Goal: Transaction & Acquisition: Download file/media

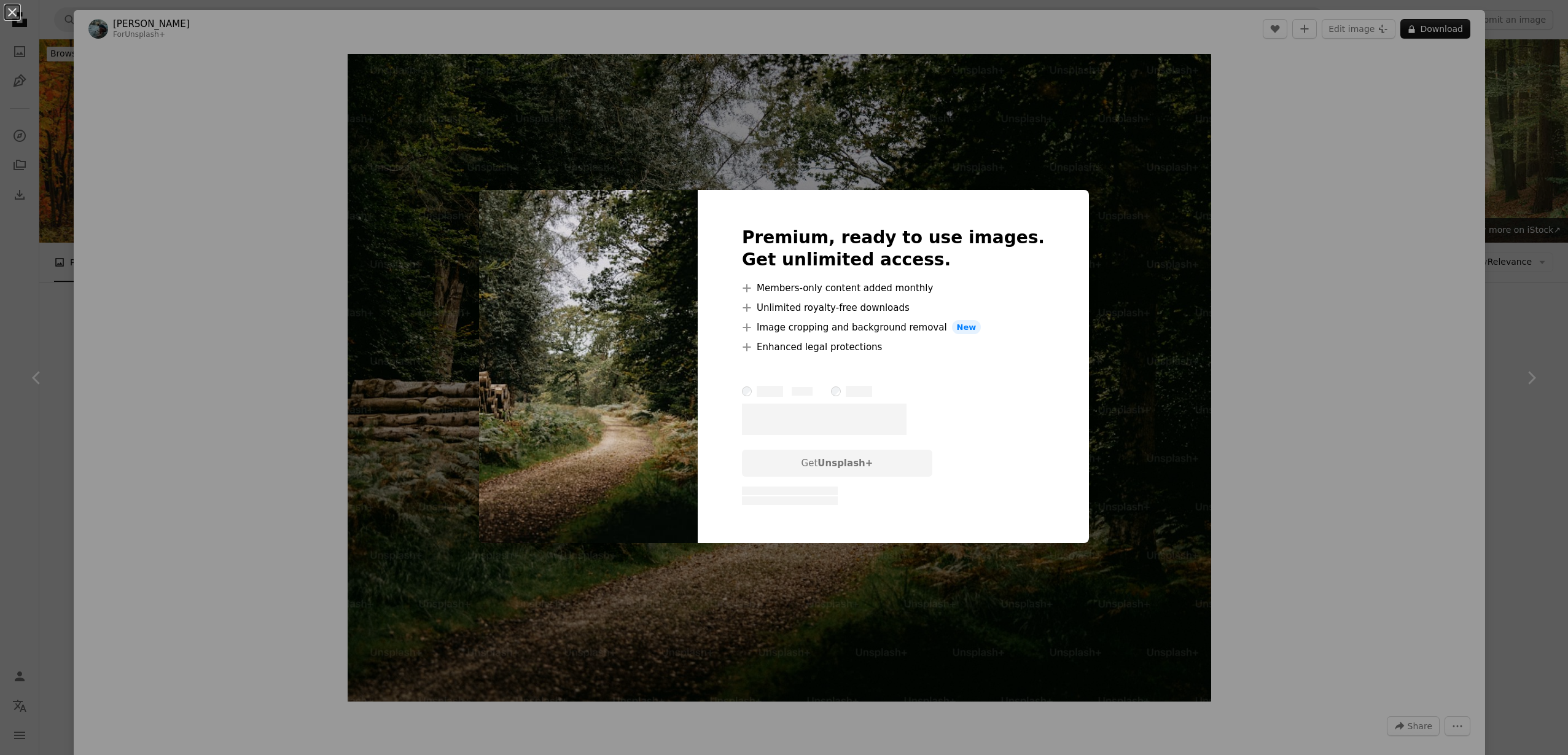
scroll to position [4398, 0]
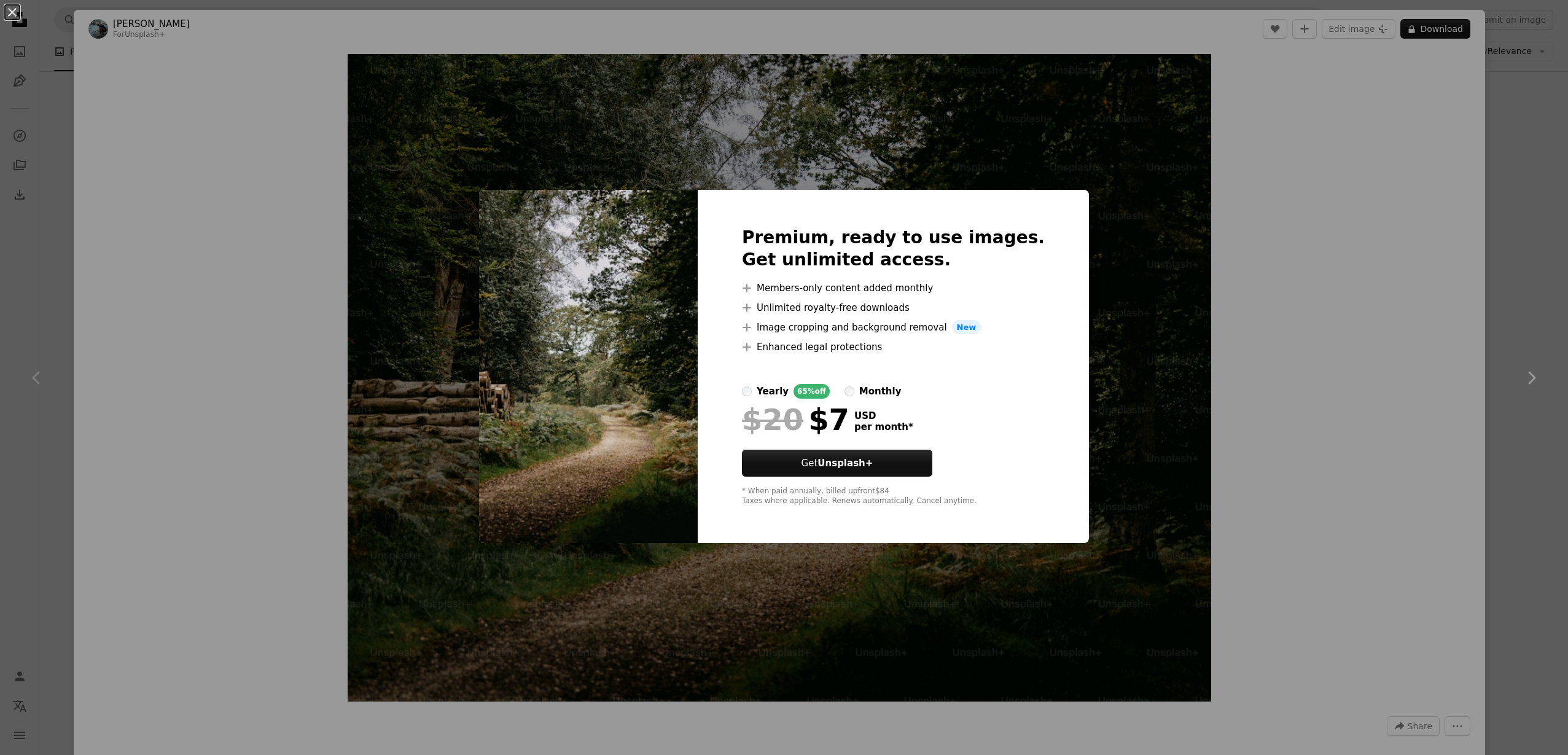
drag, startPoint x: 1546, startPoint y: 328, endPoint x: 1525, endPoint y: 329, distance: 21.0
click at [1546, 328] on div "An X shape Premium, ready to use images. Get unlimited access. A plus sign Memb…" at bounding box center [784, 378] width 1568 height 755
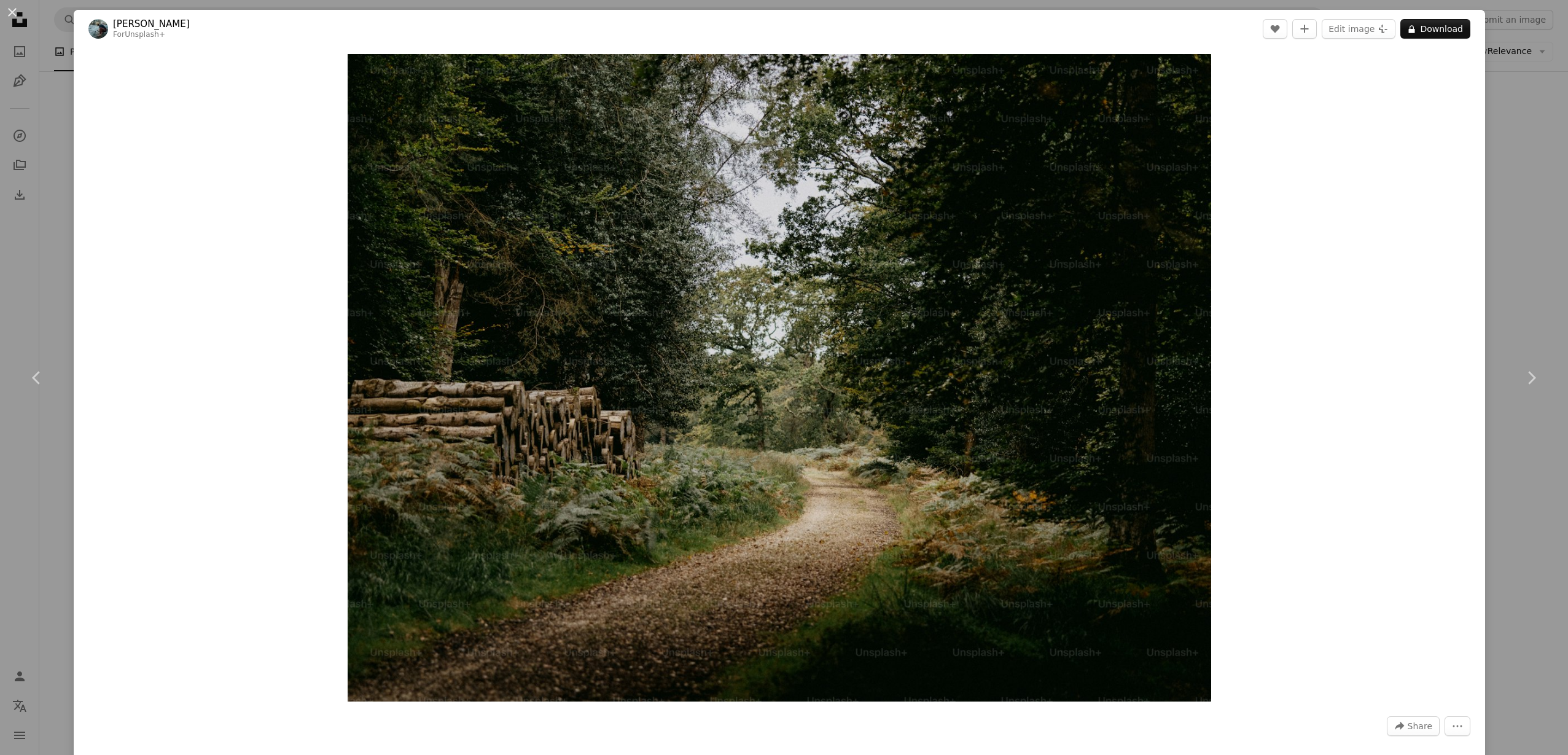
drag, startPoint x: 15, startPoint y: 11, endPoint x: 51, endPoint y: 19, distance: 36.9
click at [15, 11] on button "An X shape" at bounding box center [12, 12] width 15 height 15
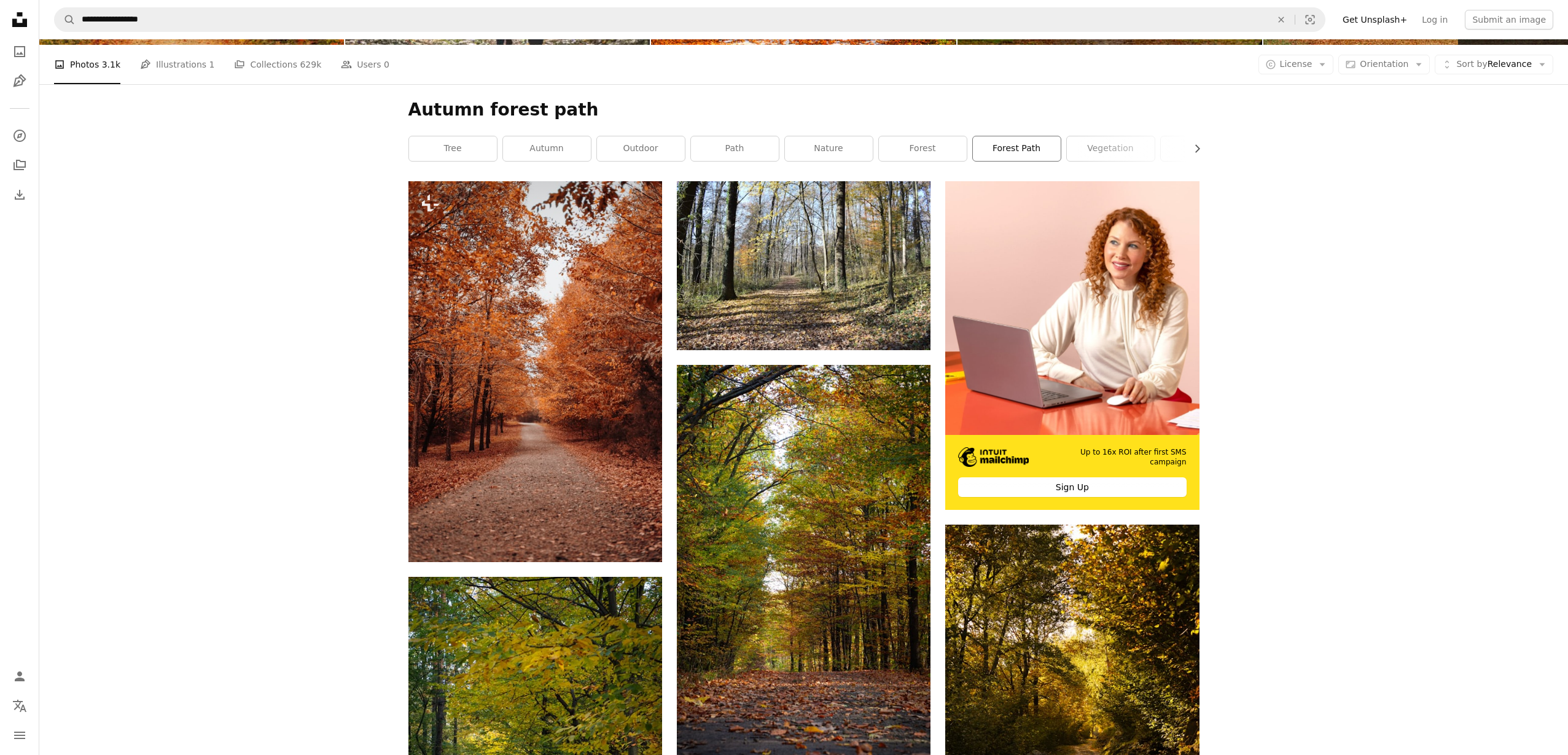
scroll to position [199, 0]
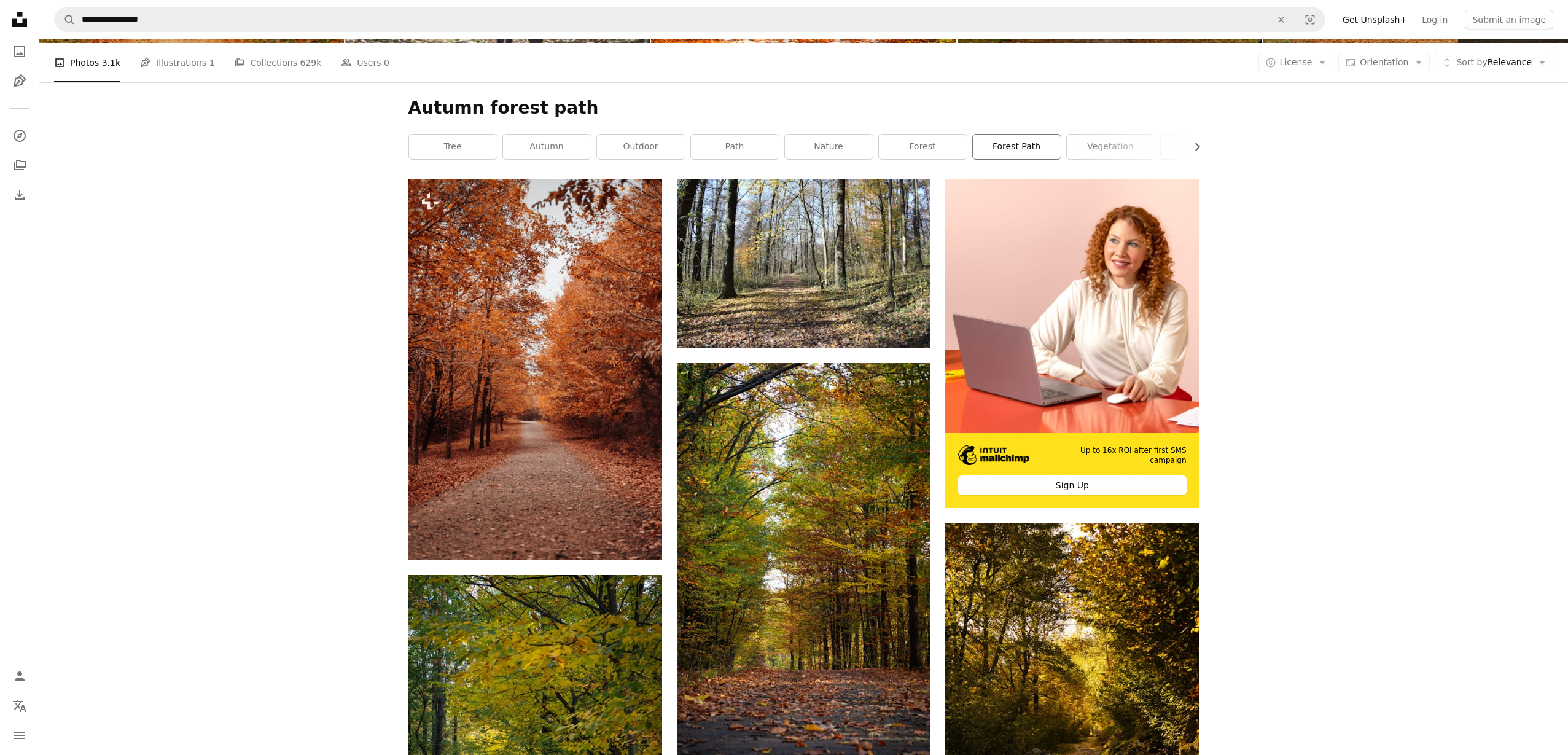
click at [1029, 151] on link "forest path" at bounding box center [1016, 147] width 88 height 25
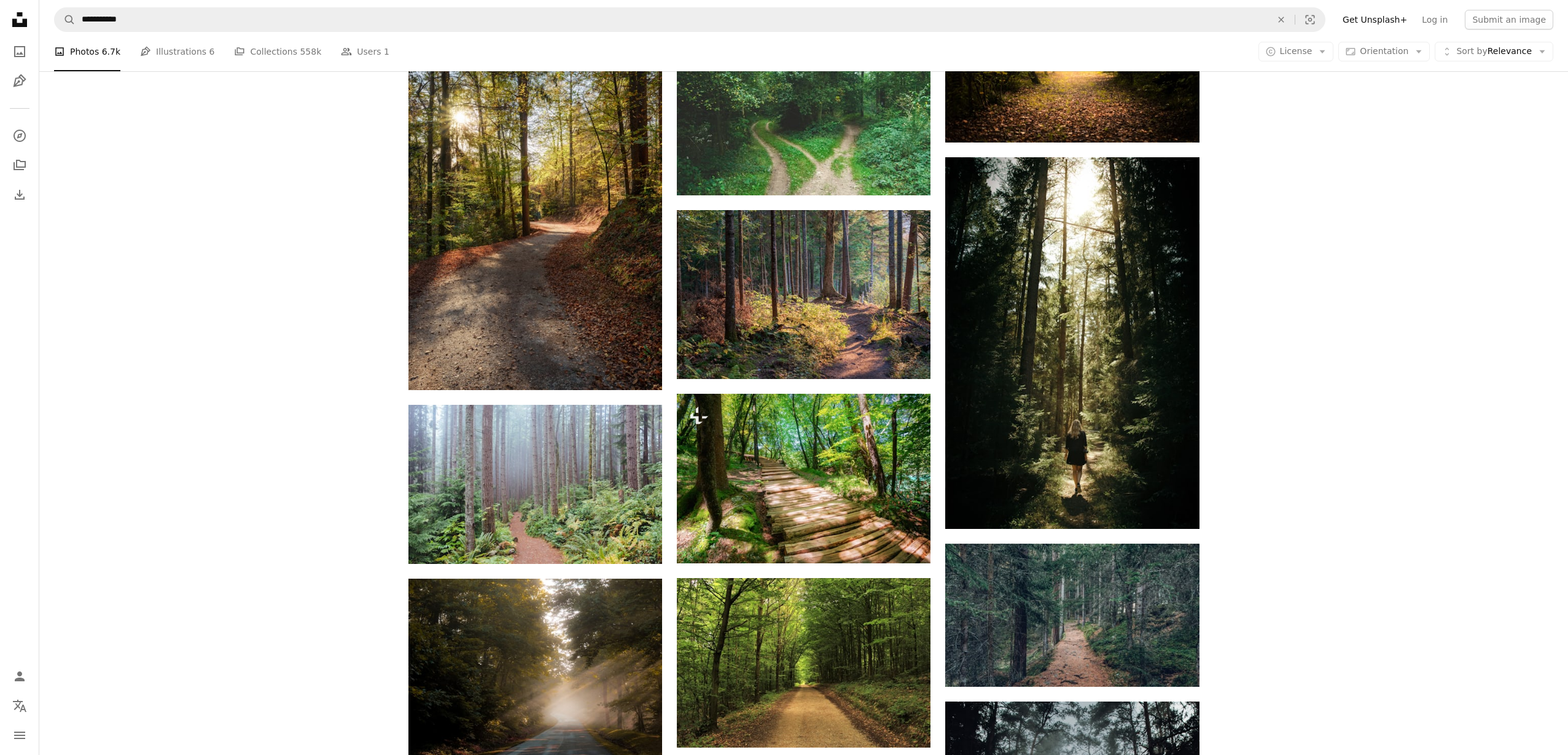
scroll to position [969, 0]
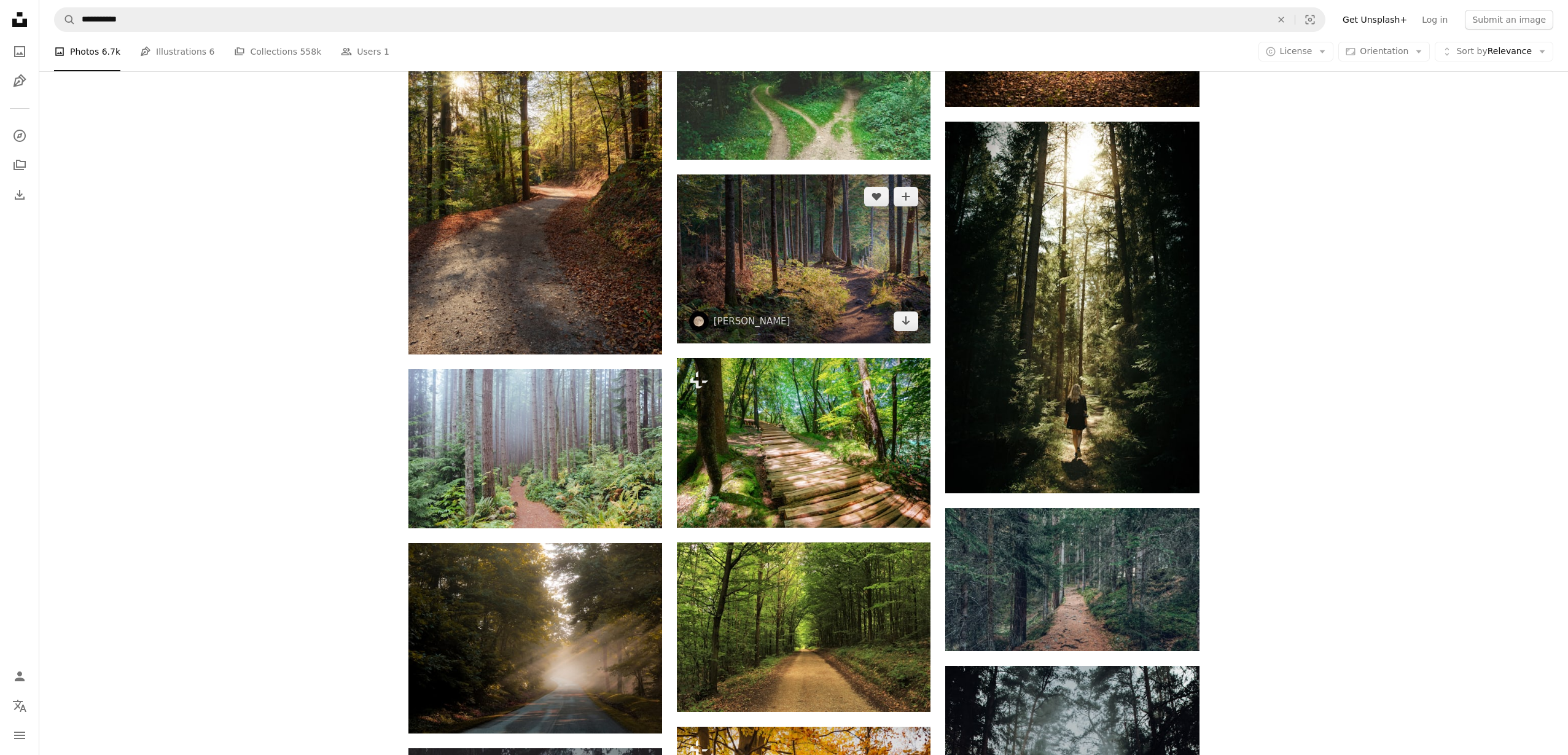
click at [781, 266] on img at bounding box center [803, 259] width 253 height 169
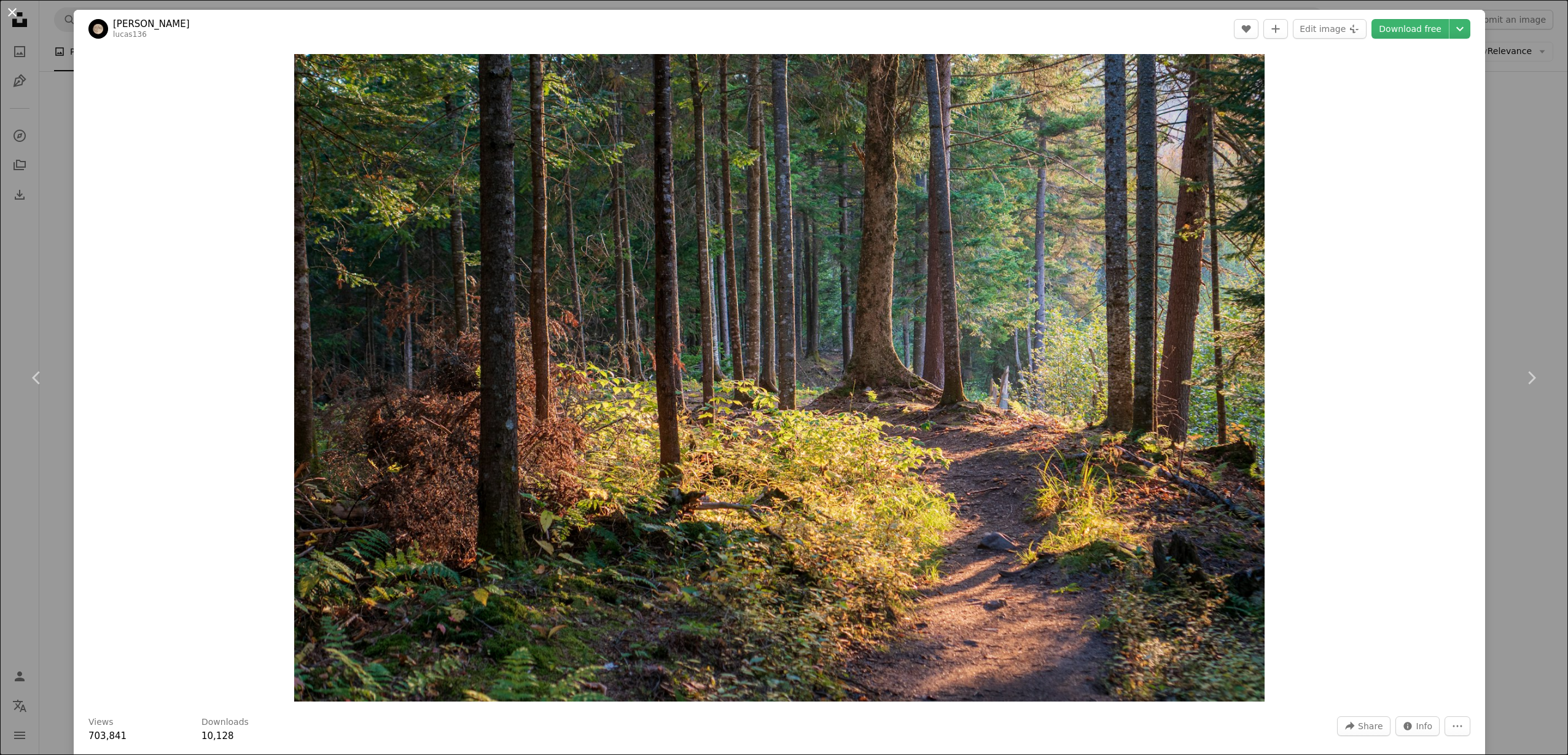
click at [15, 17] on button "An X shape" at bounding box center [12, 12] width 15 height 15
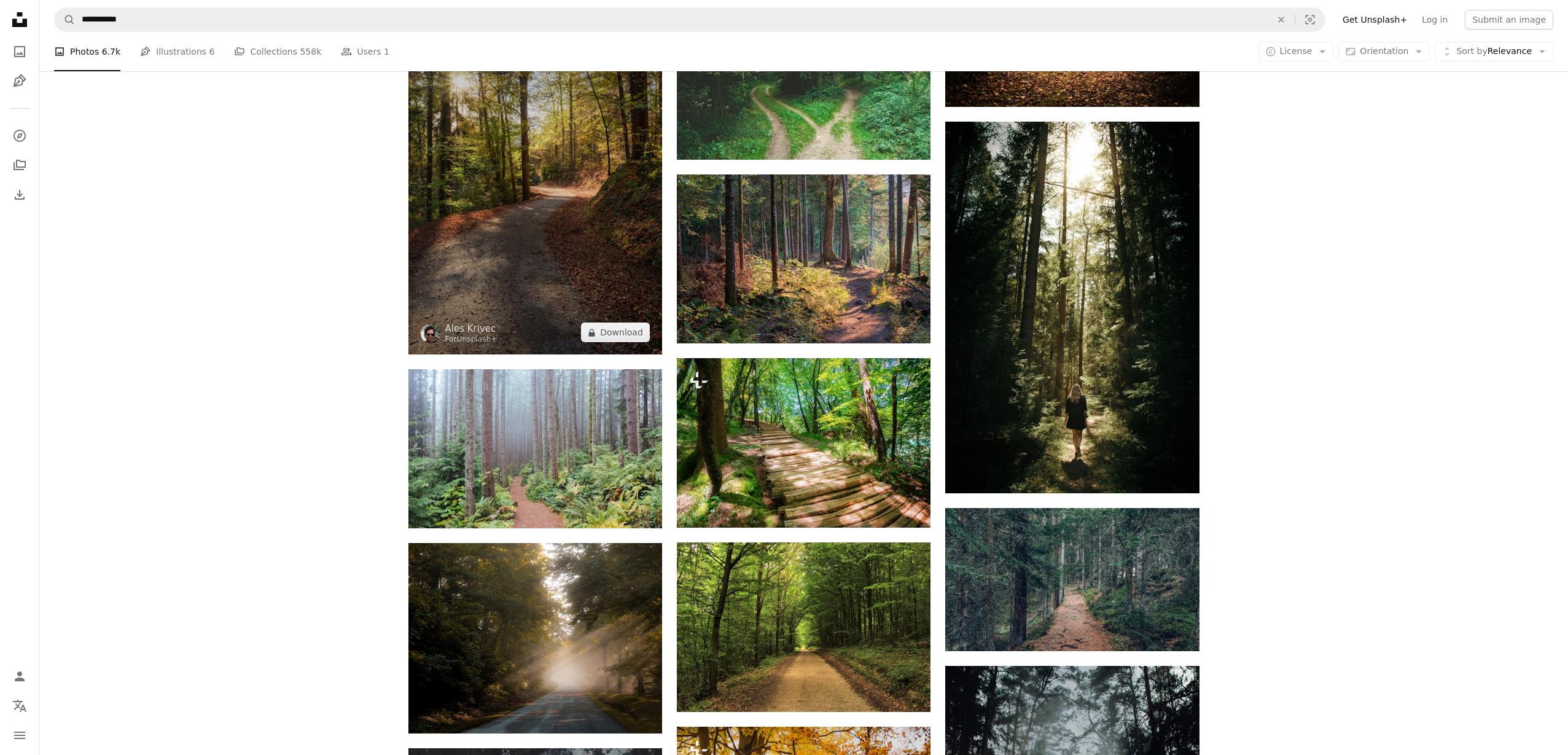
click at [572, 273] on img at bounding box center [535, 172] width 253 height 365
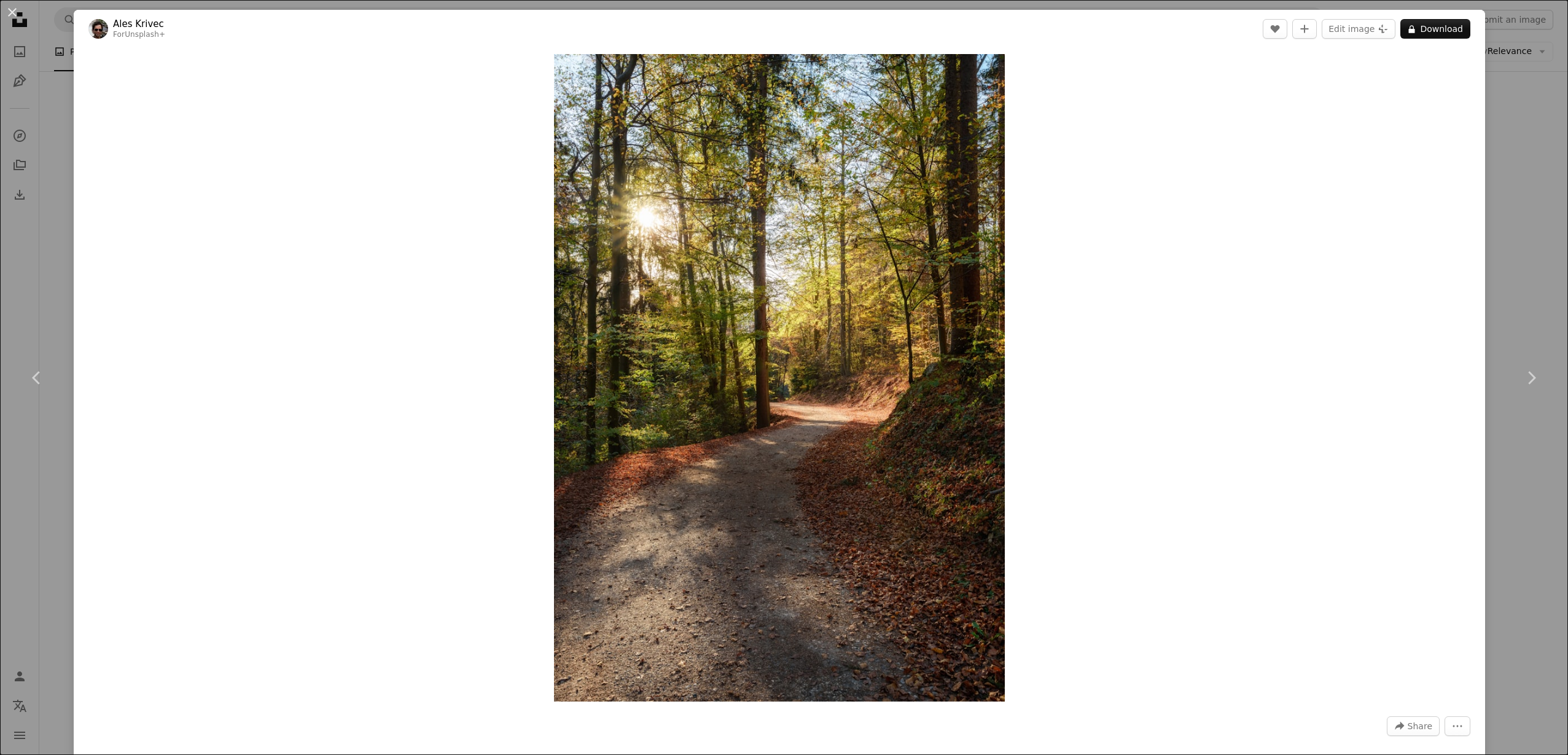
scroll to position [381, 0]
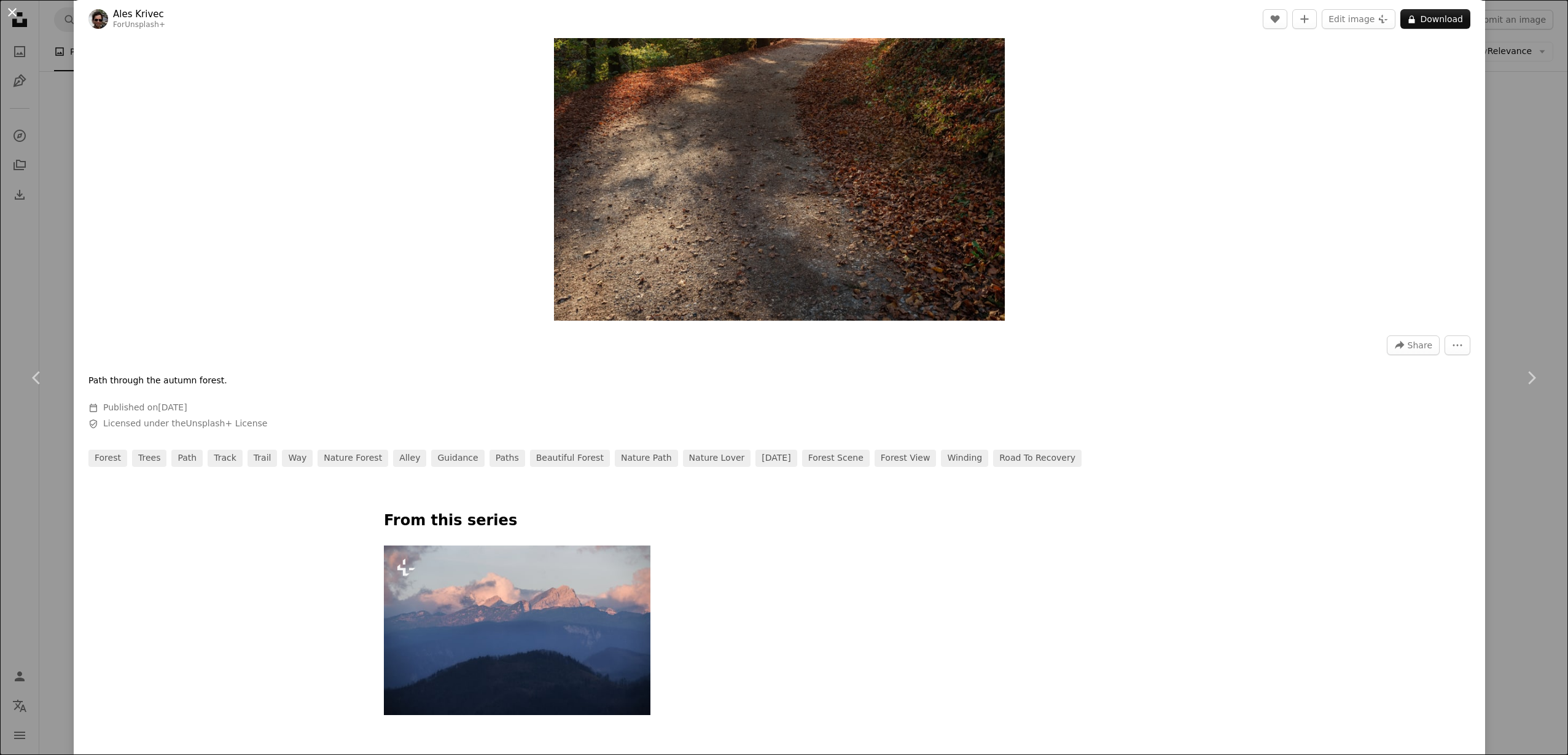
click at [10, 17] on button "An X shape" at bounding box center [12, 12] width 15 height 15
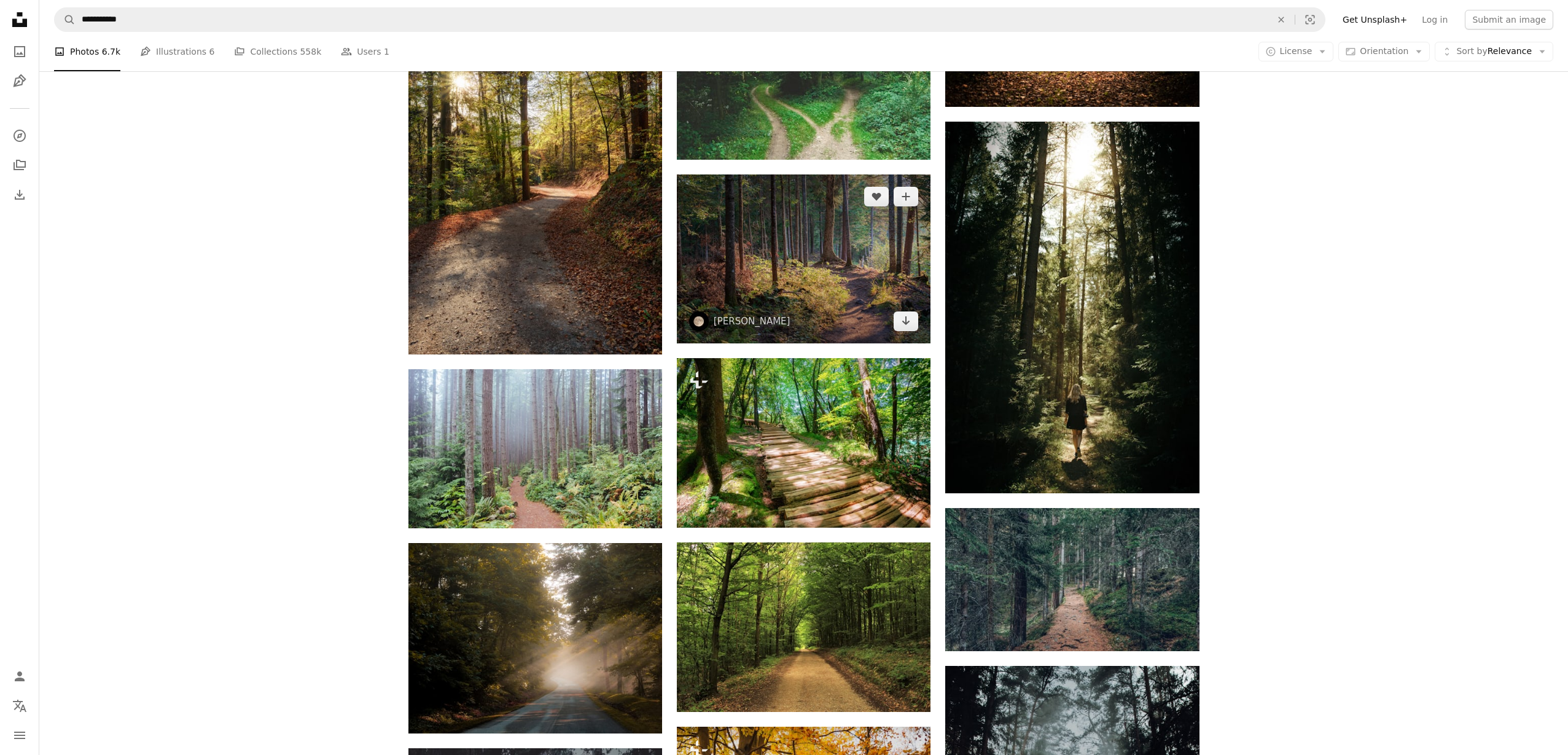
click at [820, 286] on img at bounding box center [803, 259] width 253 height 169
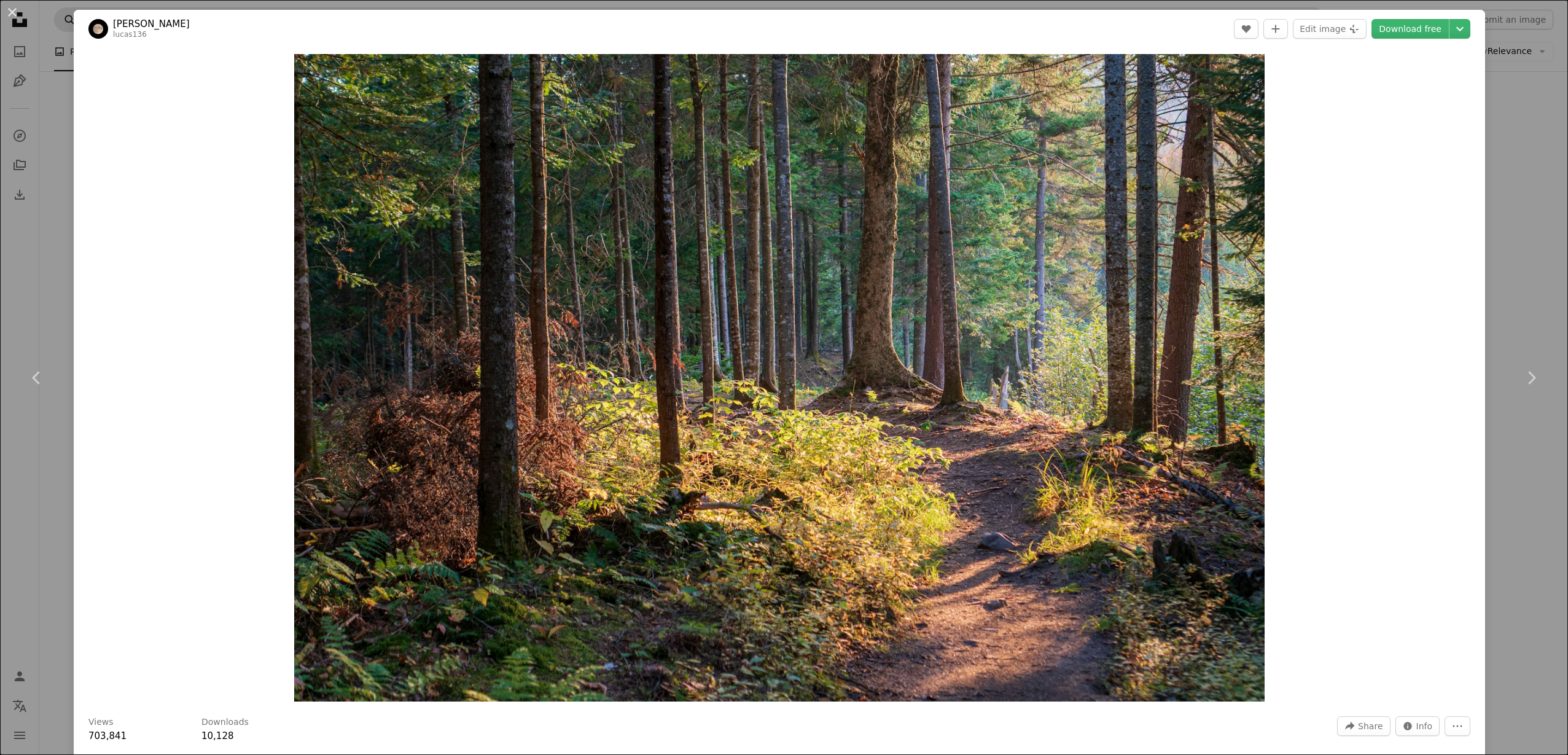
drag, startPoint x: 13, startPoint y: 7, endPoint x: 56, endPoint y: 12, distance: 43.3
click at [15, 7] on button "An X shape" at bounding box center [12, 12] width 15 height 15
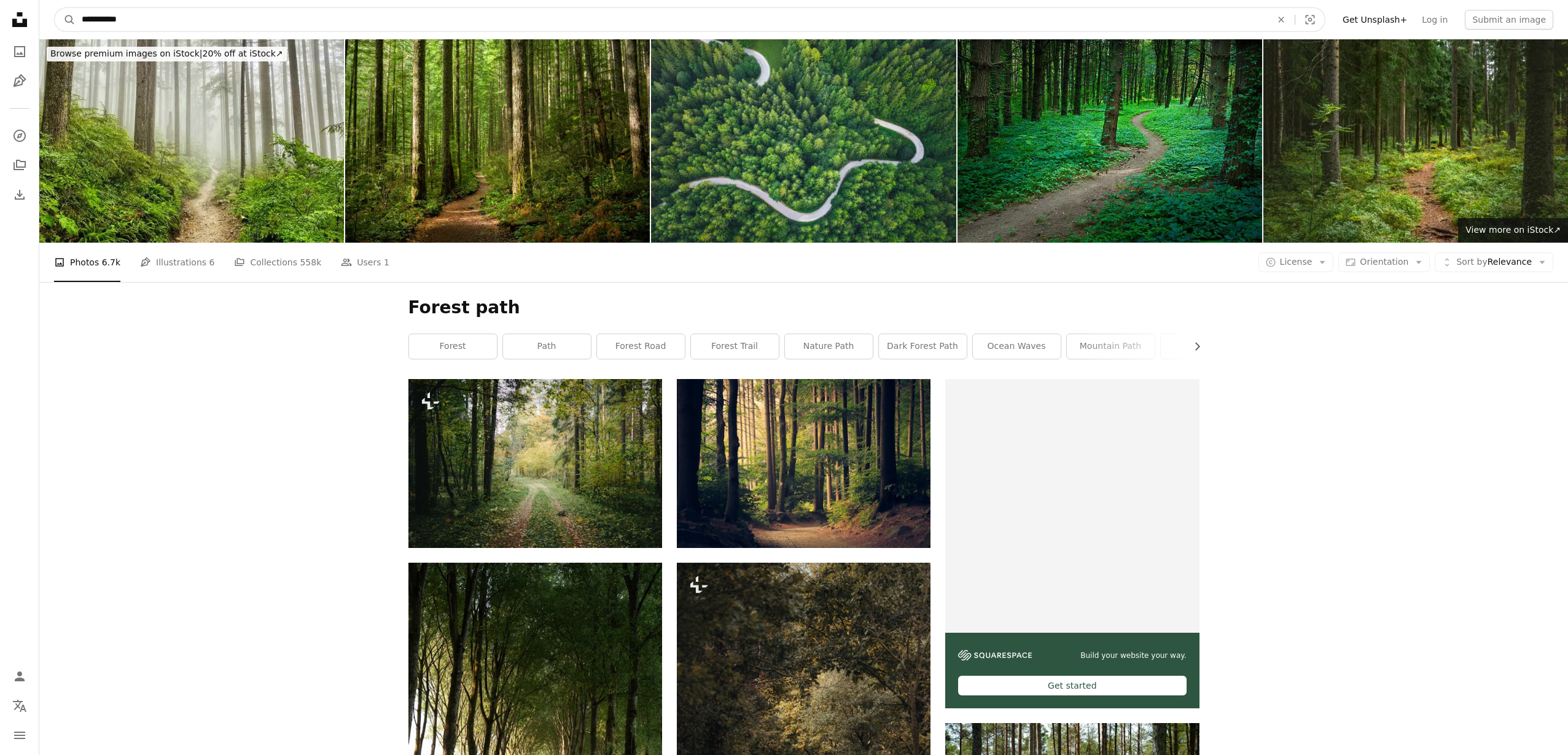
click at [229, 18] on input "**********" at bounding box center [671, 19] width 1192 height 23
type input "**********"
click button "A magnifying glass" at bounding box center [66, 19] width 21 height 23
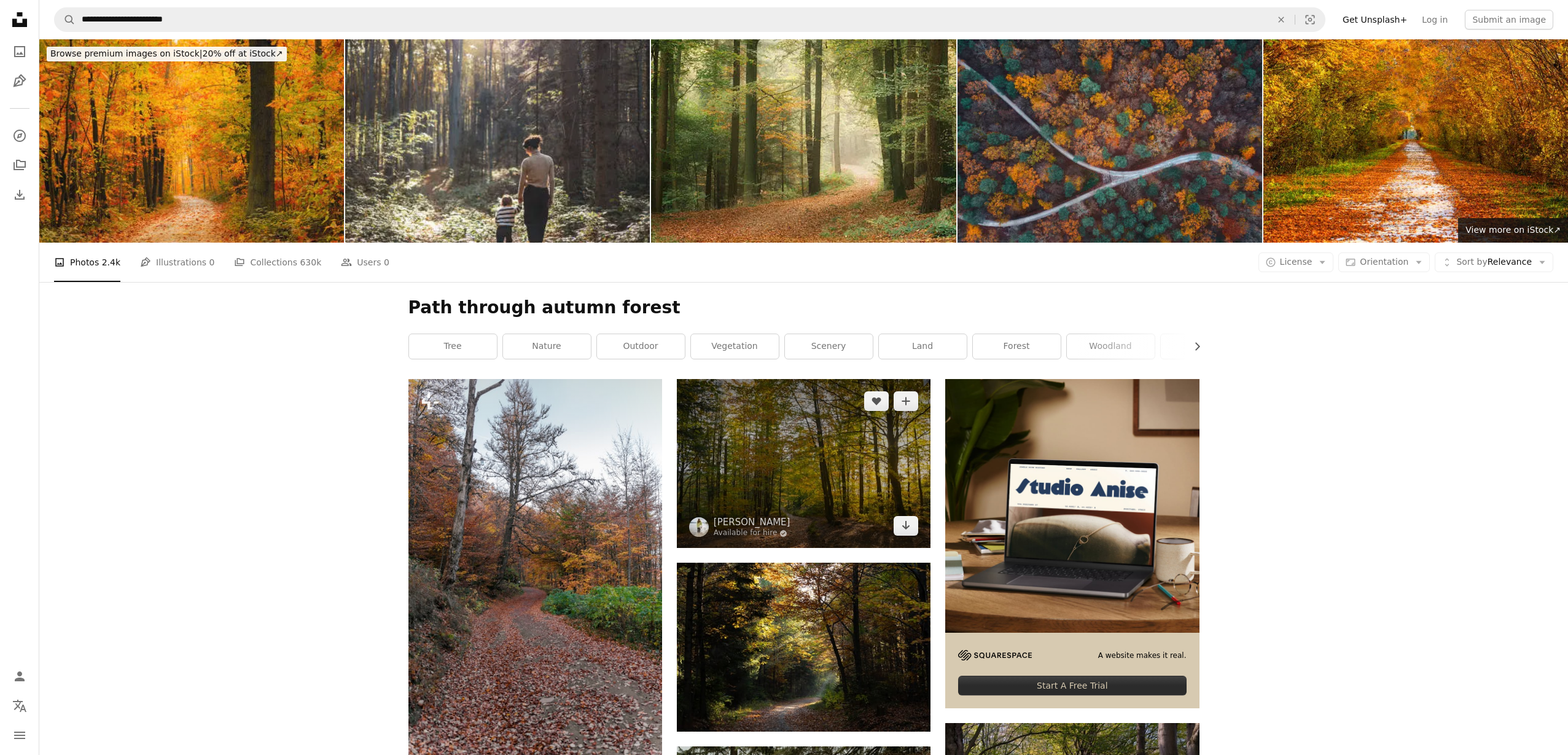
click at [765, 454] on img at bounding box center [803, 463] width 253 height 169
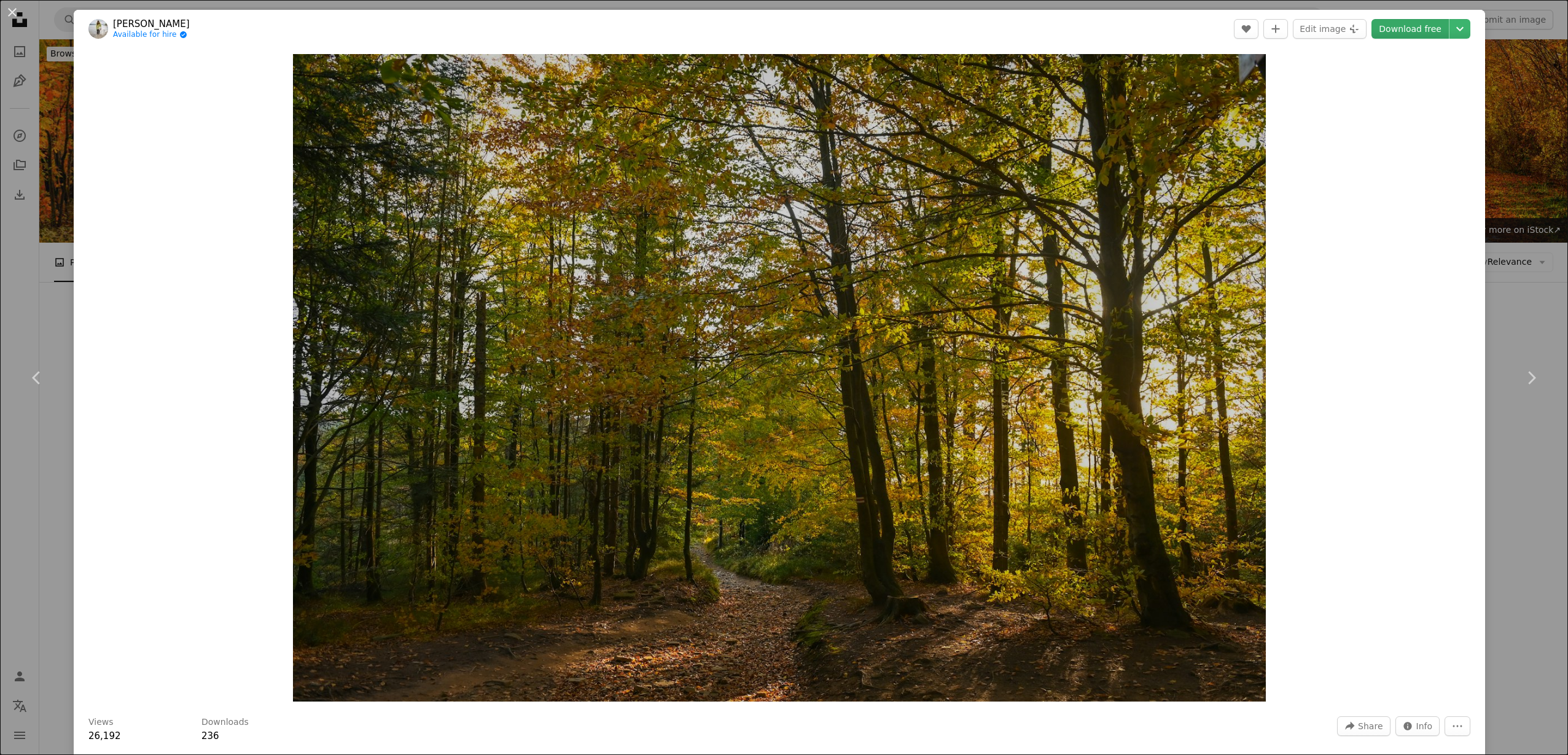
click at [1414, 32] on link "Download free" at bounding box center [1409, 28] width 77 height 19
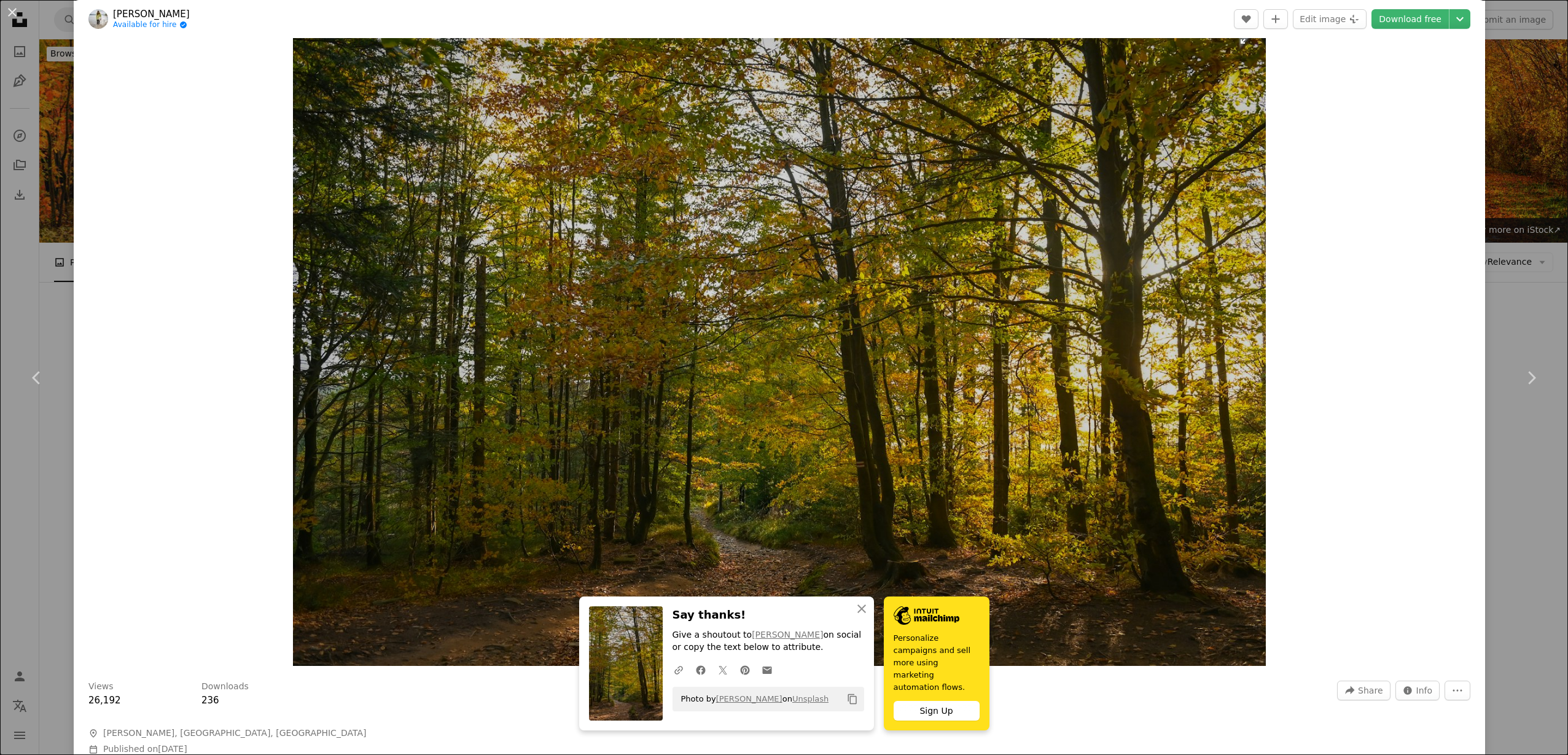
scroll to position [35, 0]
click at [1468, 16] on icon "Chevron down" at bounding box center [1460, 19] width 19 height 15
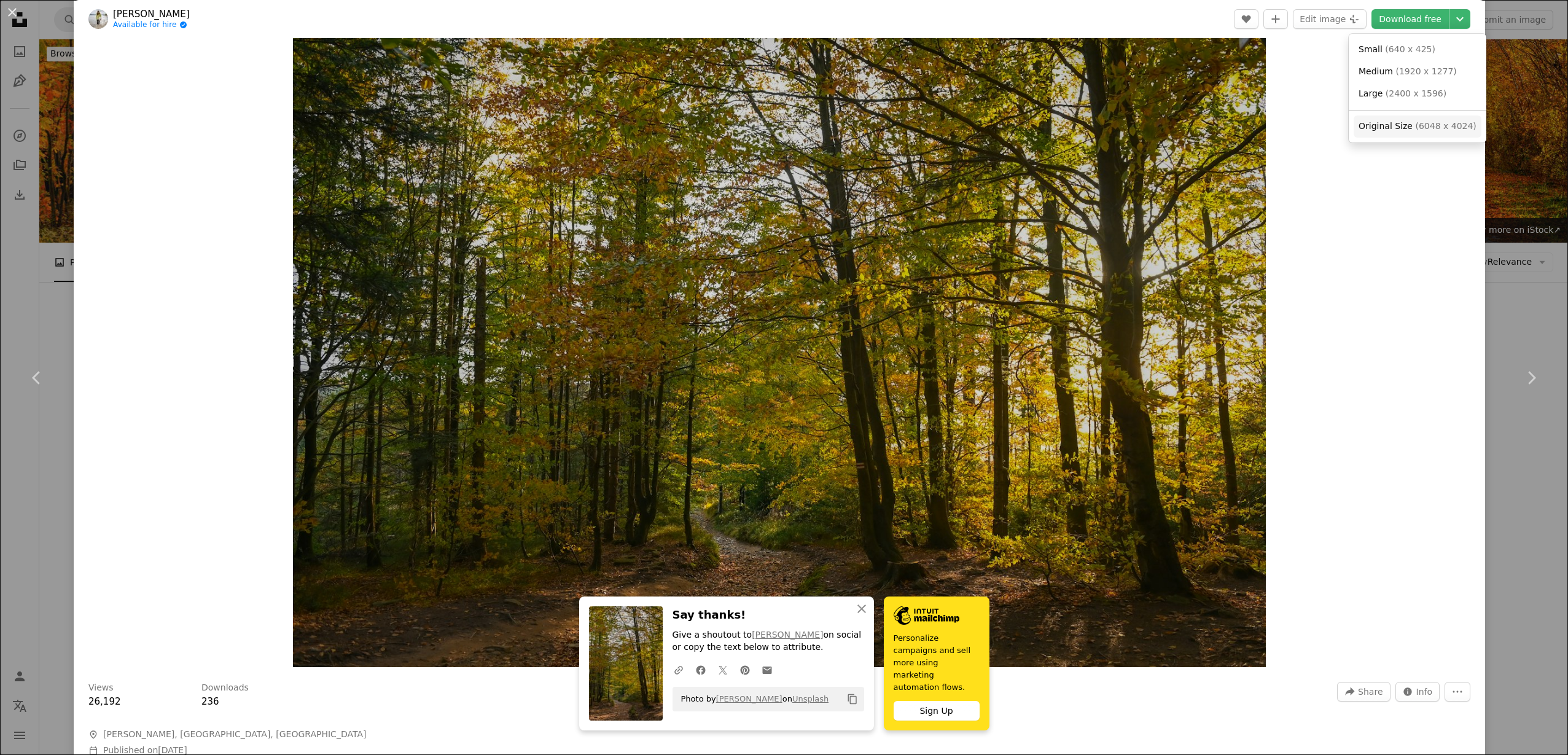
click at [1382, 122] on span "Original Size" at bounding box center [1385, 126] width 54 height 10
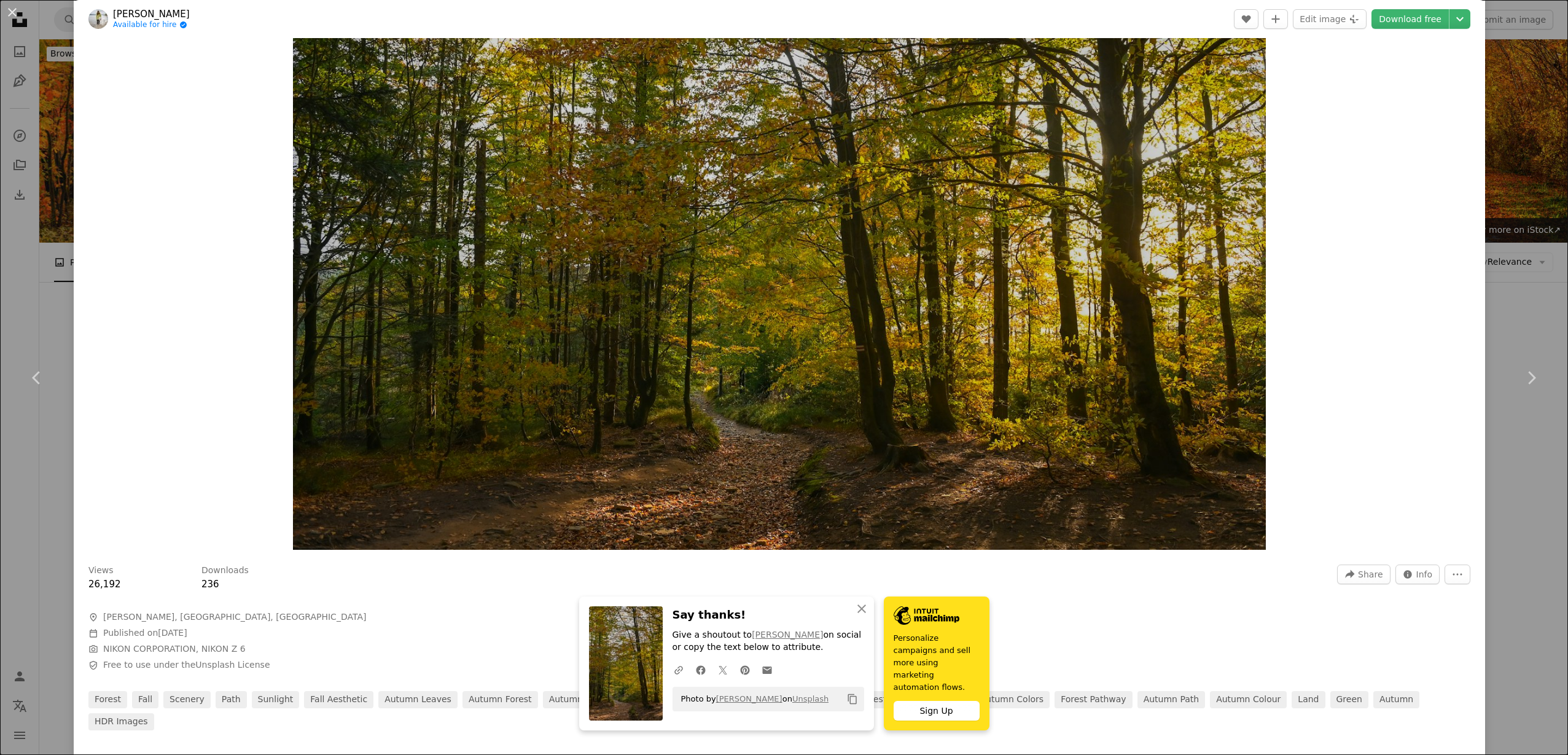
scroll to position [217, 0]
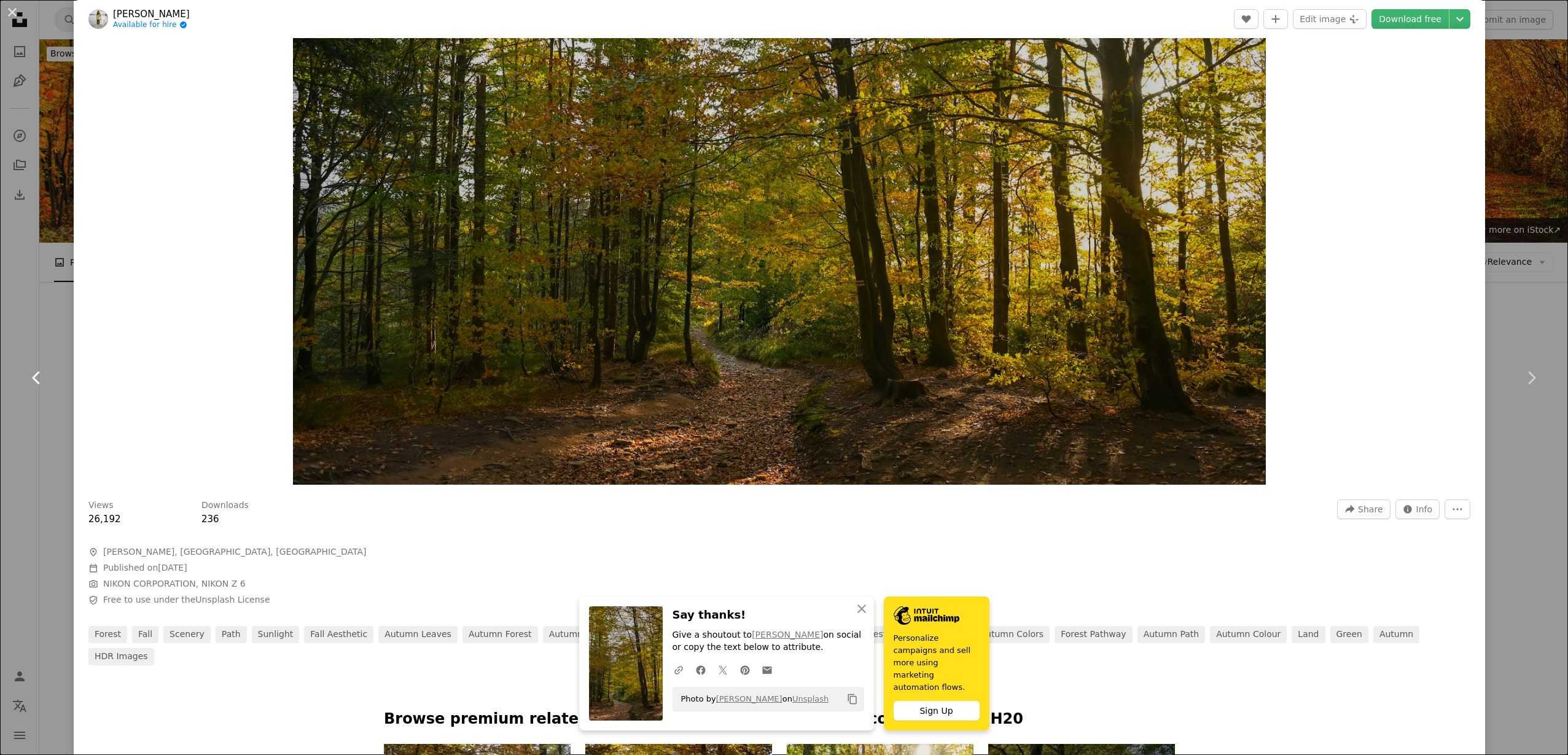
click at [22, 415] on link "Chevron left" at bounding box center [36, 378] width 74 height 118
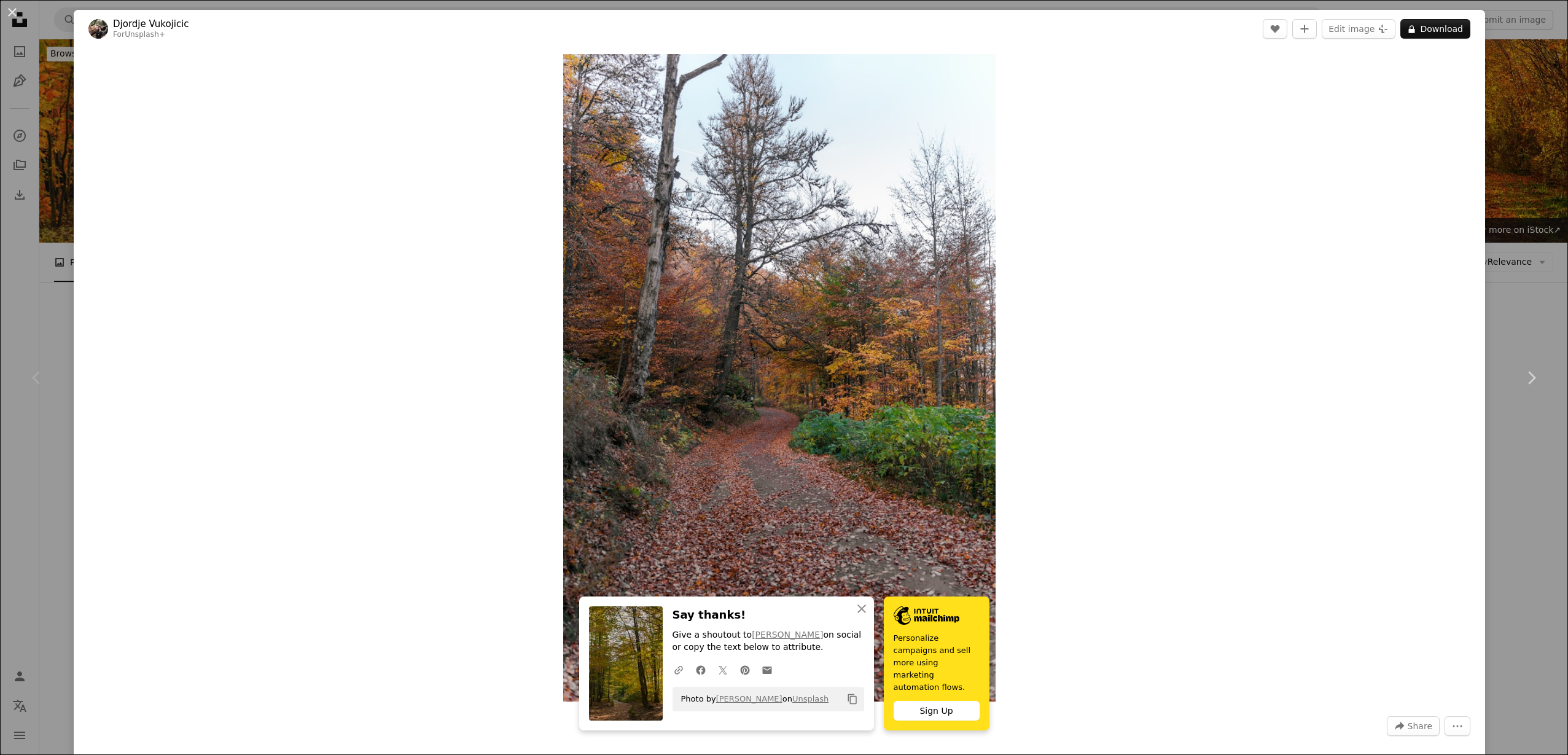
click at [1534, 247] on div "An X shape Chevron left Chevron right An X shape Close Say thanks! Give a shout…" at bounding box center [784, 378] width 1568 height 755
